Goal: Task Accomplishment & Management: Use online tool/utility

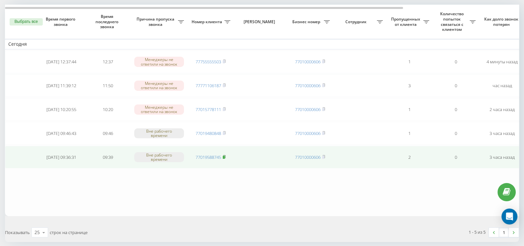
click at [226, 155] on icon at bounding box center [224, 156] width 2 height 3
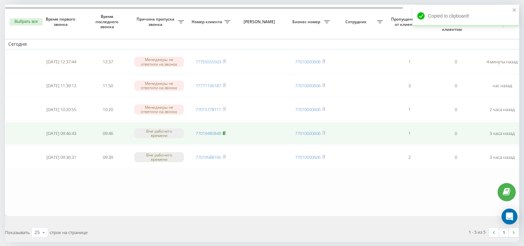
click at [225, 132] on rect at bounding box center [224, 133] width 2 height 3
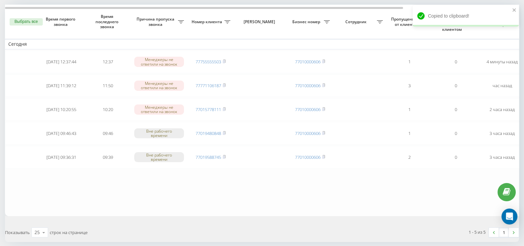
click at [235, 245] on div "Необработанные пропущенные звонки Обработанные звонки Экспорт .csv .xlsx 21.07.…" at bounding box center [262, 126] width 524 height 295
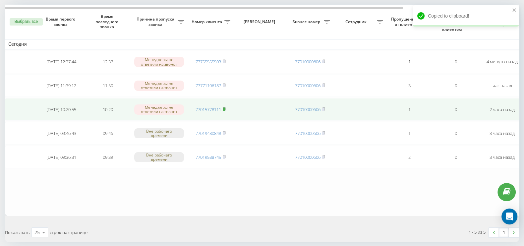
click at [225, 107] on icon at bounding box center [224, 109] width 3 height 4
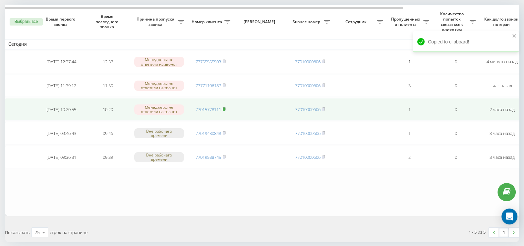
click at [226, 107] on icon at bounding box center [224, 109] width 3 height 4
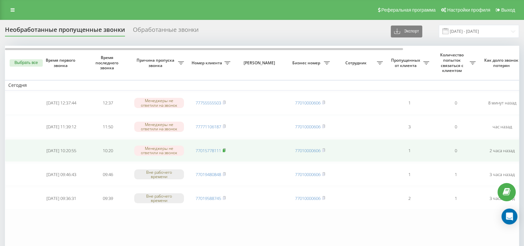
click at [226, 149] on icon at bounding box center [224, 150] width 3 height 4
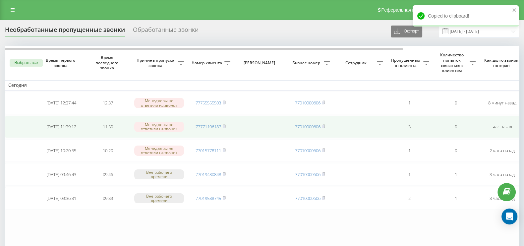
click at [227, 126] on td "77771106187" at bounding box center [210, 127] width 46 height 23
click at [226, 124] on icon at bounding box center [224, 126] width 3 height 4
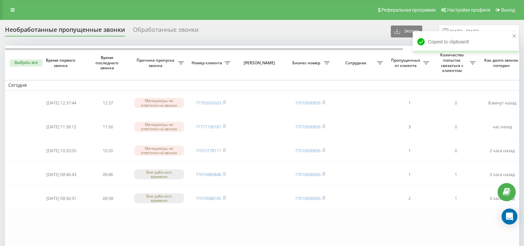
click at [234, 243] on table "Сегодня 2025-08-21 12:37:44 12:37 Менеджеры не ответили на звонок 77755555503 7…" at bounding box center [336, 152] width 663 height 212
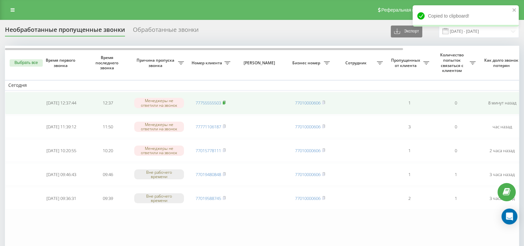
click at [226, 102] on icon at bounding box center [224, 102] width 2 height 3
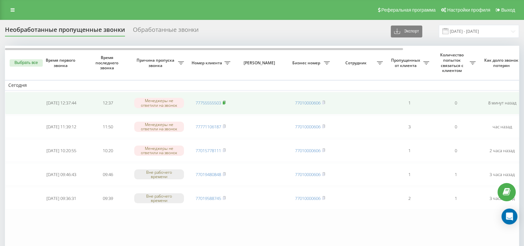
click at [225, 102] on rect at bounding box center [224, 102] width 2 height 3
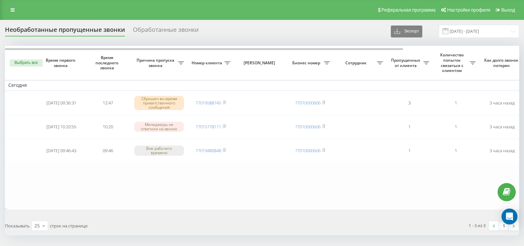
click at [21, 59] on th "Выбрать все" at bounding box center [21, 63] width 33 height 34
click at [22, 62] on button "Выбрать все" at bounding box center [26, 62] width 33 height 7
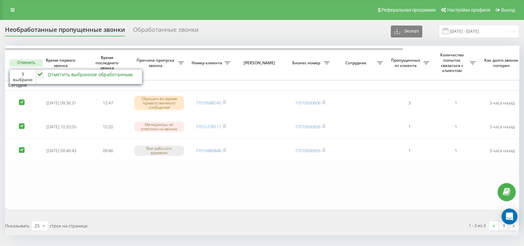
click at [38, 73] on icon at bounding box center [40, 75] width 8 height 10
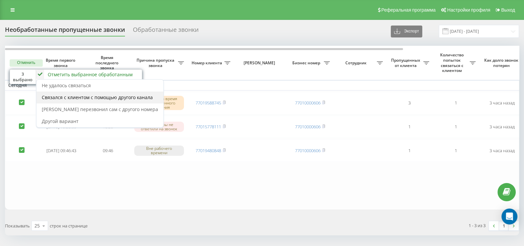
click at [57, 96] on span "Связался с клиентом с помощью другого канала" at bounding box center [97, 97] width 111 height 6
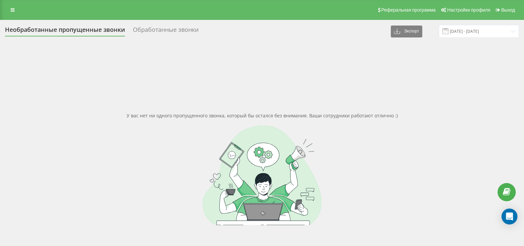
click at [172, 30] on div "Обработанные звонки" at bounding box center [166, 31] width 66 height 10
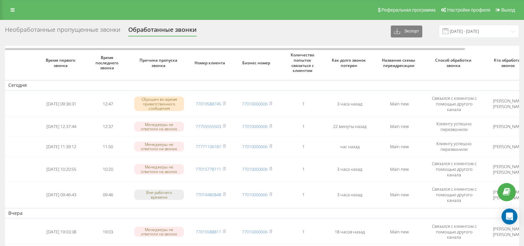
click at [59, 29] on div "Необработанные пропущенные звонки" at bounding box center [62, 31] width 115 height 10
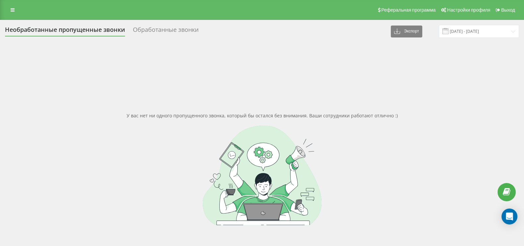
click at [126, 115] on div "У вас нет ни одного пропущенного звонка, который бы остался без внимания. Ваши …" at bounding box center [262, 169] width 514 height 246
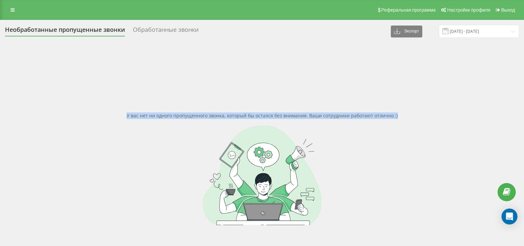
drag, startPoint x: 126, startPoint y: 115, endPoint x: 530, endPoint y: 137, distance: 405.2
click at [524, 137] on html "[DOMAIN_NAME] Проекты [DOMAIN_NAME] Дашборд Центр обращений Журнал звонков Журн…" at bounding box center [262, 123] width 524 height 246
click at [426, 137] on div at bounding box center [262, 175] width 514 height 99
